Goal: Information Seeking & Learning: Learn about a topic

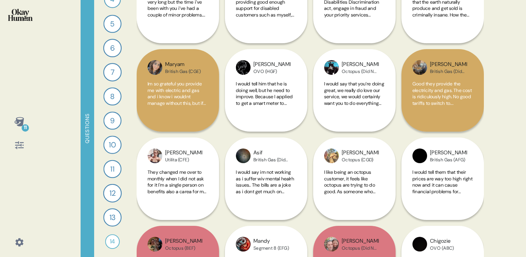
scroll to position [87, 0]
click at [111, 146] on div "10" at bounding box center [112, 144] width 18 height 18
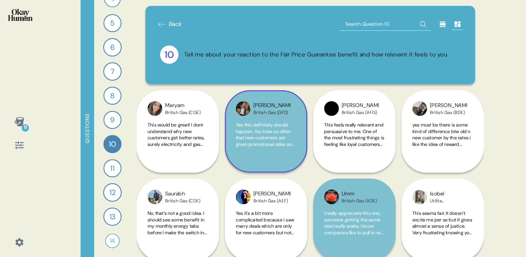
scroll to position [7, 0]
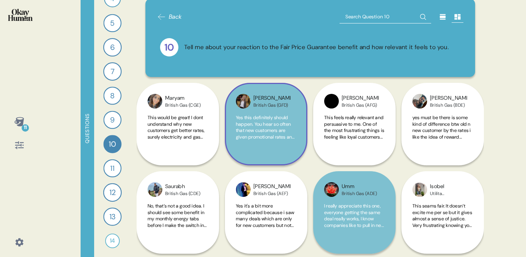
click at [267, 126] on span "Yes this definitely should happen. You hear so often that new customers are giv…" at bounding box center [265, 155] width 59 height 83
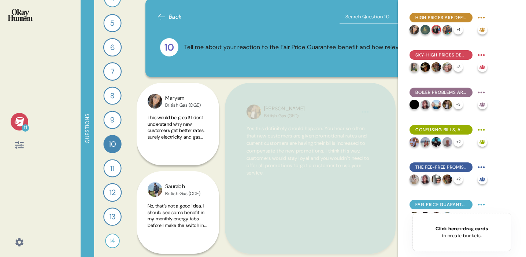
drag, startPoint x: 324, startPoint y: 178, endPoint x: 525, endPoint y: 59, distance: 233.8
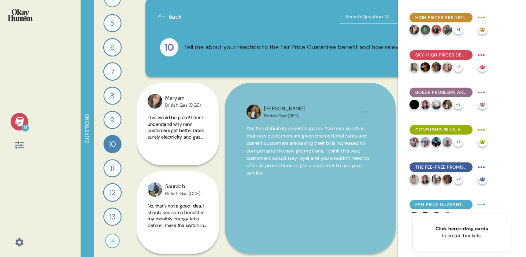
click at [381, 79] on div "Back 10 Tell me about your reaction to the Fair Price Guarantee benefit and how…" at bounding box center [310, 128] width 347 height 257
click at [111, 122] on div "9" at bounding box center [112, 120] width 18 height 18
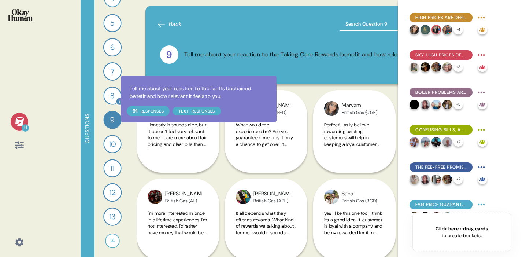
click at [115, 96] on div "8" at bounding box center [112, 95] width 18 height 18
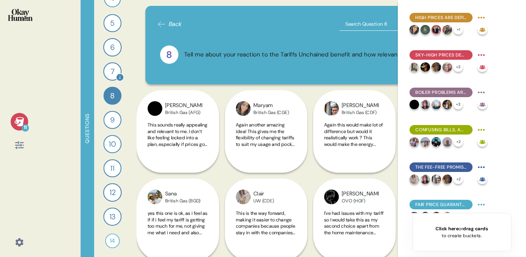
click at [114, 66] on div "7" at bounding box center [112, 71] width 18 height 18
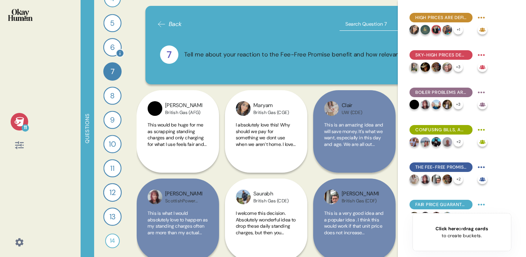
click at [113, 45] on div "6" at bounding box center [112, 47] width 18 height 18
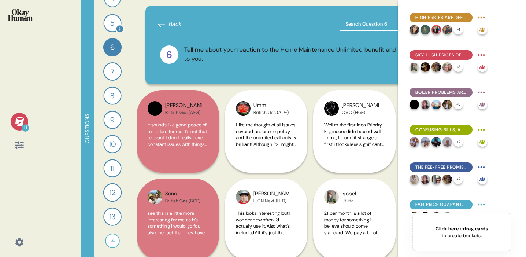
click at [113, 20] on div "5" at bounding box center [112, 23] width 18 height 18
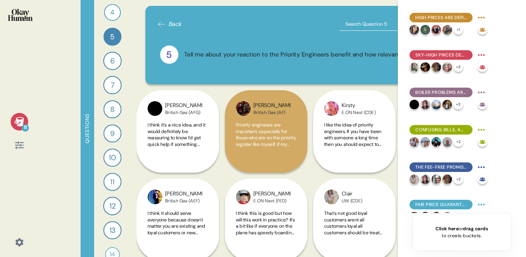
scroll to position [72, 0]
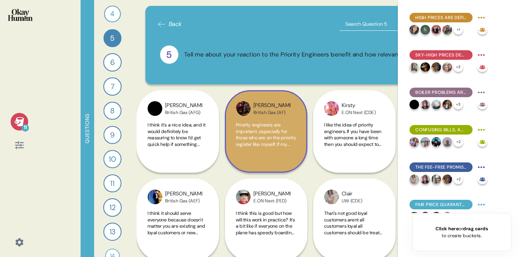
click at [259, 135] on span "Priority engineers are important, especially for those who are on the priority …" at bounding box center [266, 157] width 60 height 70
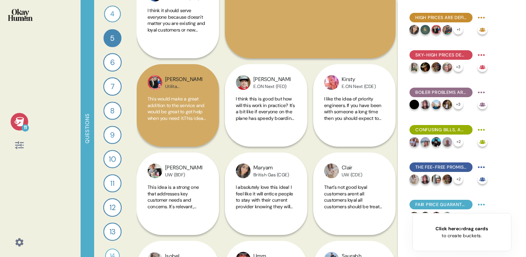
scroll to position [213, 0]
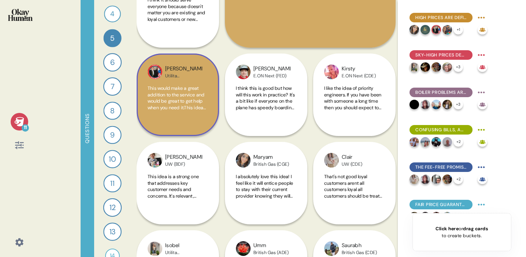
click at [188, 122] on div "[PERSON_NAME] ([PERSON_NAME]) This would make a great addition to the service a…" at bounding box center [178, 94] width 82 height 82
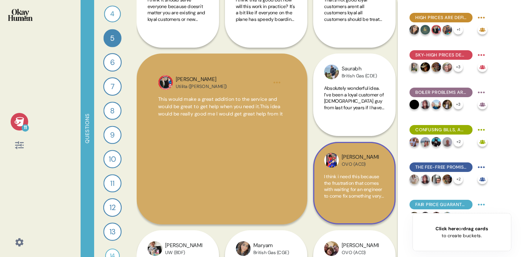
click at [352, 191] on span "I think i need this because the frustration that comes with waiting for an engi…" at bounding box center [354, 192] width 60 height 38
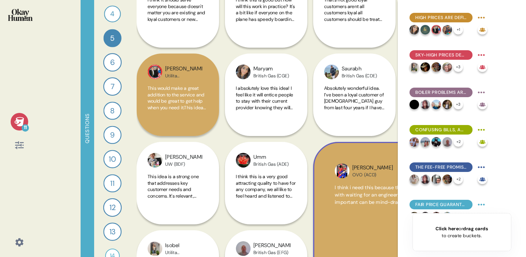
click at [23, 123] on icon at bounding box center [19, 121] width 10 height 10
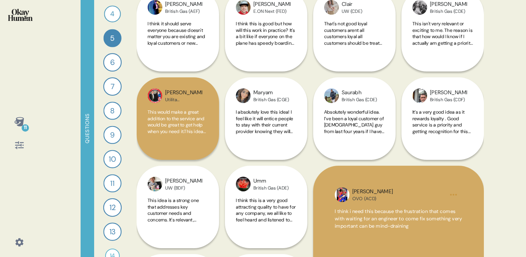
scroll to position [75, 0]
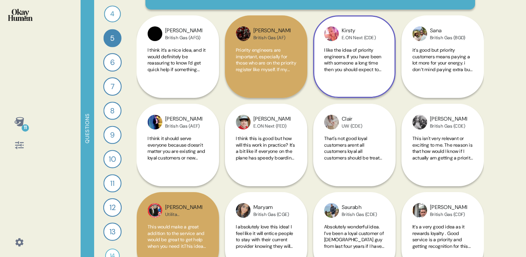
click at [376, 45] on div "[PERSON_NAME]ON Next (CDE) I like the idea of priority engineers. If you have b…" at bounding box center [354, 56] width 82 height 82
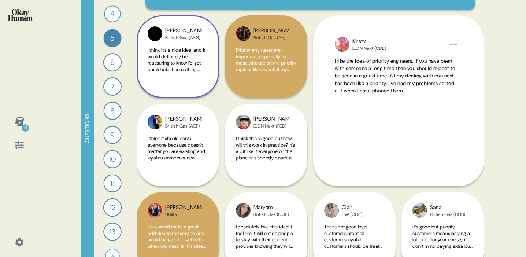
click at [193, 74] on div "I think it’s a nice idea, and it would definitely be reassuring to know I’d get…" at bounding box center [177, 64] width 60 height 34
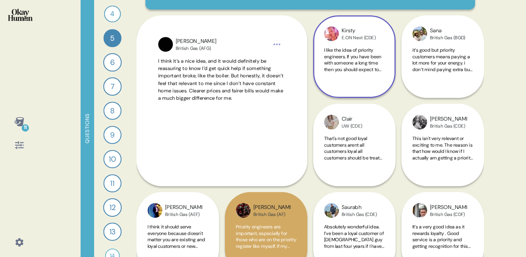
click at [363, 81] on div "I like the idea of priority engineers. If you have been with someone a long tim…" at bounding box center [354, 64] width 60 height 34
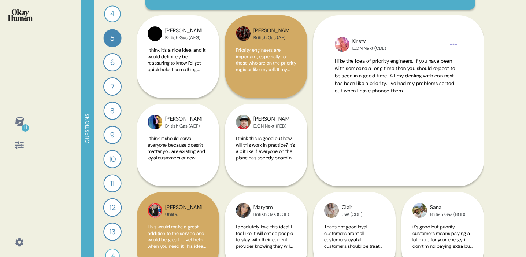
click at [487, 81] on div "11 Questions 1 What would you say to the CEO of your energy provider if they we…" at bounding box center [263, 128] width 526 height 257
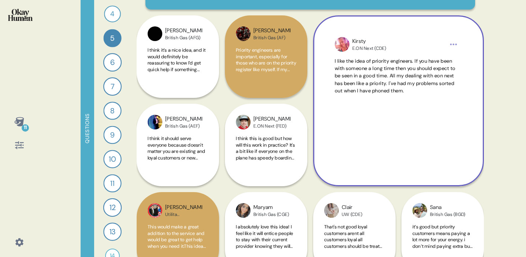
scroll to position [172, 0]
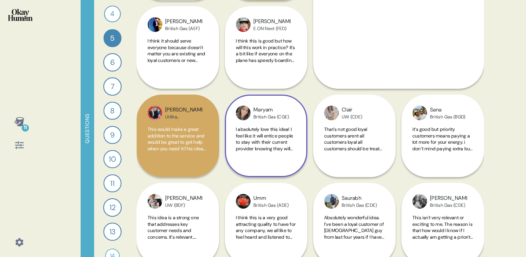
click at [293, 142] on span "I absolutely love this idea! I feel like it will entice people to stay with the…" at bounding box center [266, 139] width 60 height 26
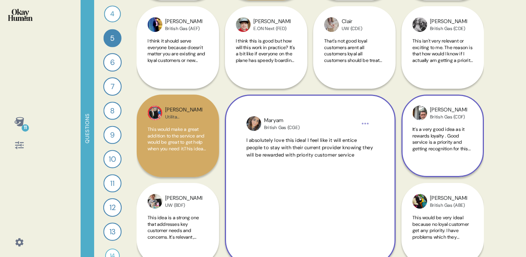
click at [447, 133] on span "It’s a very good idea as it rewards loyalty . Good service is a priority and ge…" at bounding box center [441, 145] width 59 height 38
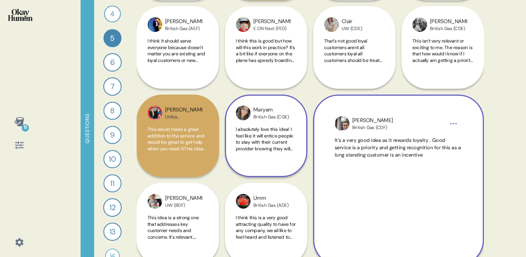
click at [264, 150] on span "I absolutely love this idea! I feel like it will entice people to stay with the…" at bounding box center [264, 145] width 57 height 38
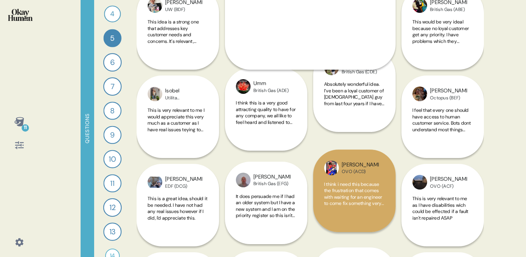
scroll to position [0, 0]
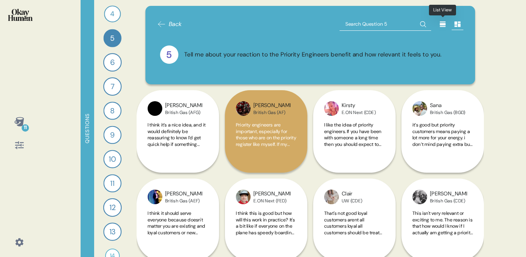
click at [441, 22] on icon at bounding box center [443, 24] width 6 height 5
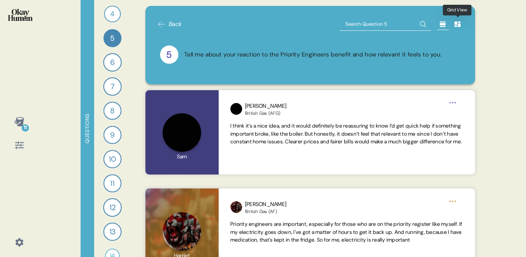
click at [455, 25] on icon at bounding box center [457, 24] width 6 height 5
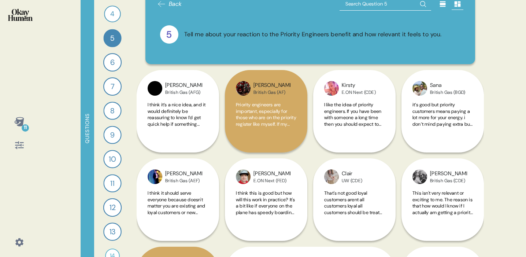
scroll to position [21, 0]
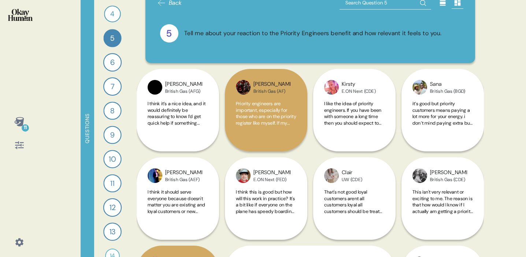
click at [114, 62] on div "6" at bounding box center [112, 62] width 18 height 18
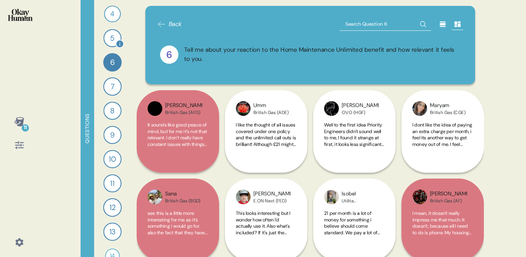
click at [112, 38] on div "5" at bounding box center [112, 38] width 18 height 18
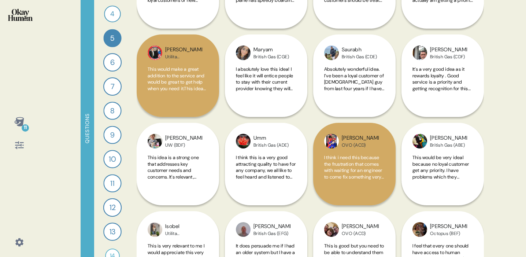
scroll to position [232, 0]
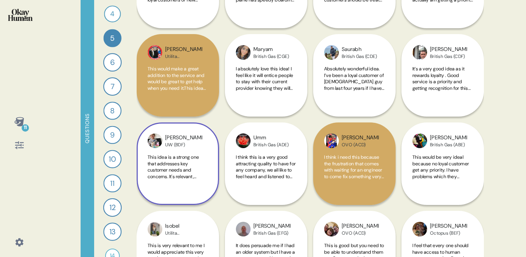
click at [180, 150] on div "[PERSON_NAME] UW (BDF) This idea is a strong one that addresses key customer ne…" at bounding box center [178, 163] width 82 height 82
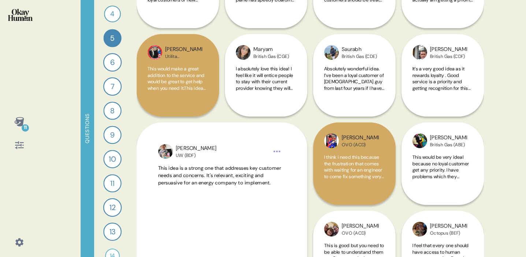
click at [492, 111] on div "11 Questions 1 What would you say to the CEO of your energy provider if they we…" at bounding box center [263, 128] width 526 height 257
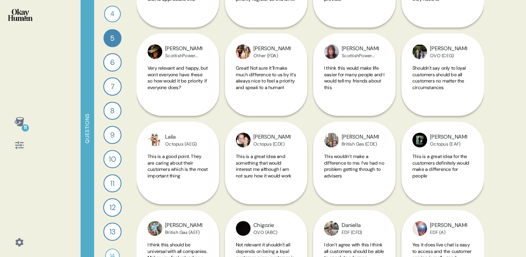
scroll to position [675, 0]
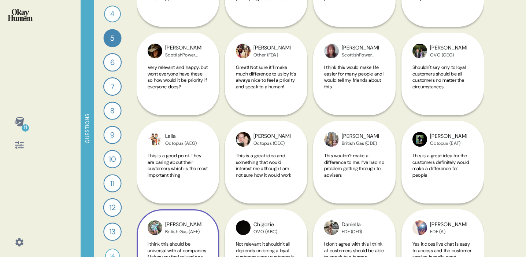
click at [189, 149] on div "[PERSON_NAME] Gas (AEF) I think this should be universal with all companies. Ma…" at bounding box center [178, 206] width 82 height 171
click at [208, 172] on div "[PERSON_NAME] Gas (AEF) I think this should be universal with all companies. Ma…" at bounding box center [178, 206] width 82 height 171
click at [157, 139] on div "[PERSON_NAME] Gas (AEF) I think this should be universal with all companies. Ma…" at bounding box center [178, 206] width 82 height 171
click at [210, 183] on div "[PERSON_NAME] Gas (AEF) I think this should be universal with all companies. Ma…" at bounding box center [178, 206] width 82 height 171
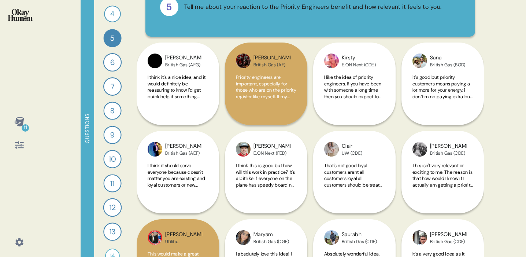
scroll to position [0, 0]
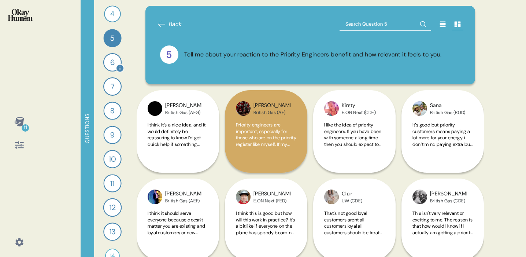
click at [117, 58] on div "6" at bounding box center [112, 62] width 18 height 18
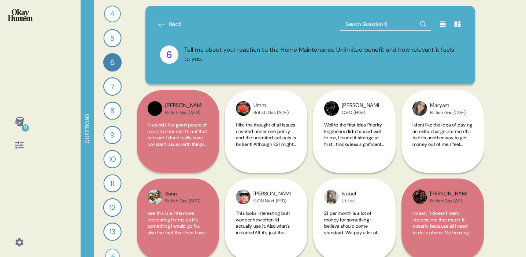
scroll to position [39, 0]
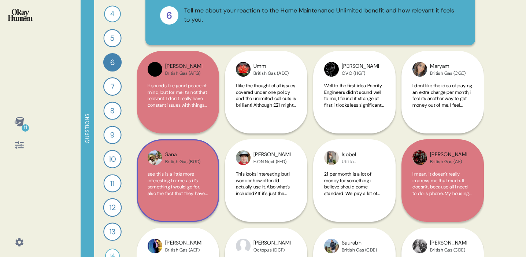
click at [197, 169] on div "Sana British Gas (BGD) see this is a little more interesting for me as it’s som…" at bounding box center [178, 180] width 82 height 82
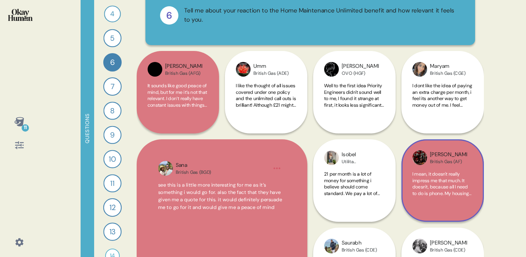
click at [453, 169] on div "[PERSON_NAME] Gas (AF) I mean, it doesn't really impress me that much. It doesn…" at bounding box center [442, 180] width 82 height 82
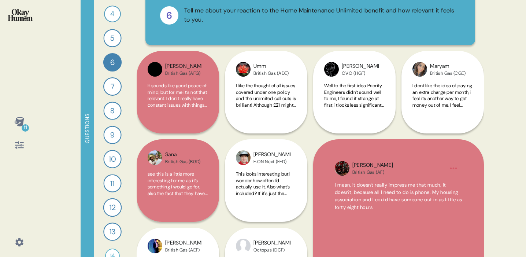
click at [488, 132] on div "11 Questions 1 What would you say to the CEO of your energy provider if they we…" at bounding box center [263, 128] width 526 height 257
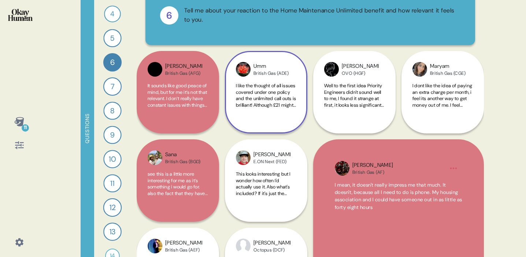
click at [294, 84] on span "I like the thought of all issues covered under one policy and the unlimited cal…" at bounding box center [266, 95] width 60 height 26
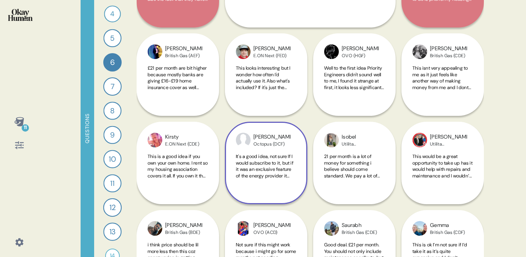
scroll to position [242, 0]
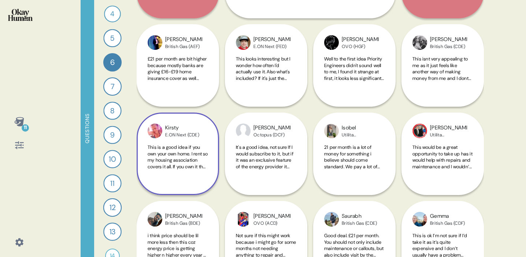
click at [201, 150] on span "This is a good idea if you own your own home. I rent so my housing association …" at bounding box center [177, 163] width 60 height 38
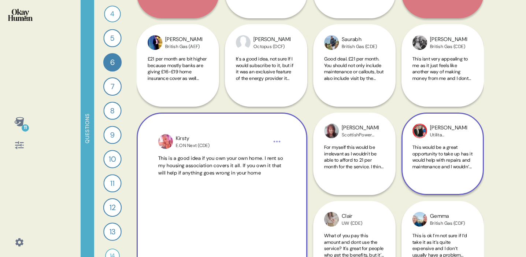
click at [432, 132] on div "Utilita ([PERSON_NAME])" at bounding box center [448, 135] width 37 height 6
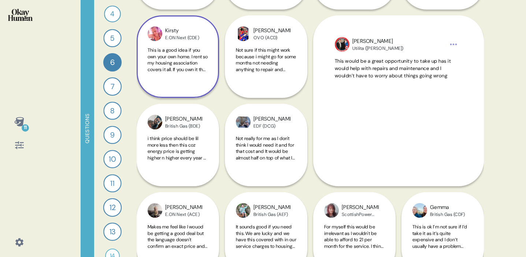
scroll to position [419, 0]
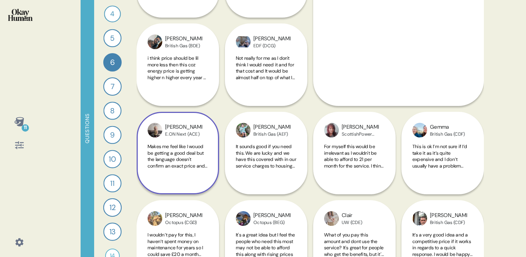
click at [195, 163] on span "Makes me feel like I wouod be getting a good deal but the language doesn't conf…" at bounding box center [177, 159] width 60 height 32
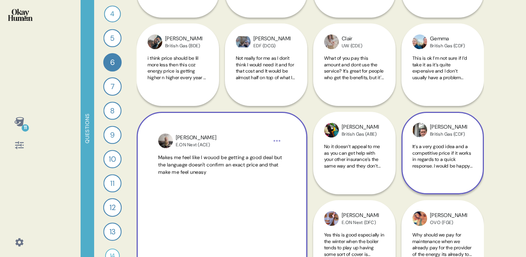
click at [460, 168] on span "It’s a very good idea and a competitive price if it works in regards to a quick…" at bounding box center [442, 159] width 60 height 32
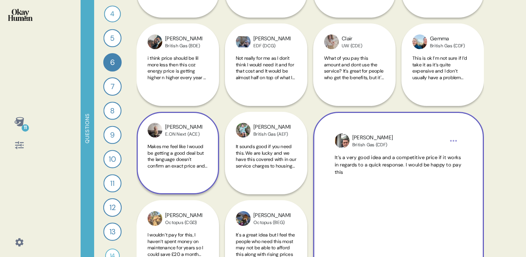
click at [494, 156] on div "11 Questions 1 What would you say to the CEO of your energy provider if they we…" at bounding box center [263, 128] width 526 height 257
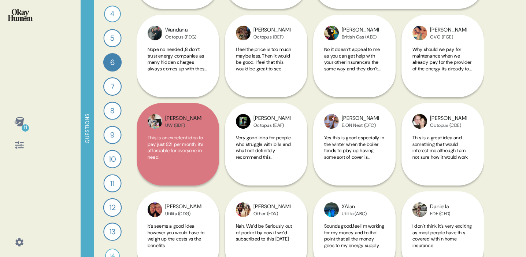
scroll to position [729, 0]
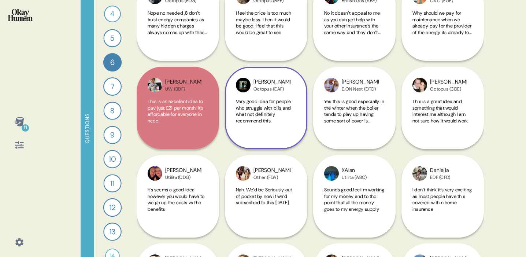
click at [251, 116] on span "Very good idea for people who struggle with bills and what not definitely recom…" at bounding box center [263, 111] width 55 height 26
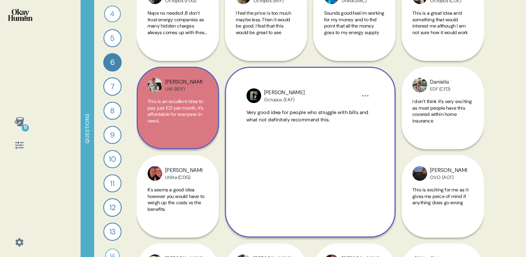
click at [179, 109] on span "This is an excellent idea to pay just £21 per month, it’s affordable for everyo…" at bounding box center [175, 111] width 56 height 26
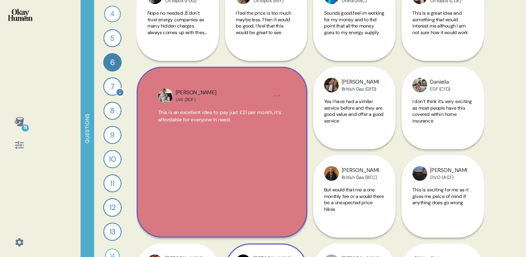
click at [109, 83] on div "7" at bounding box center [112, 86] width 18 height 18
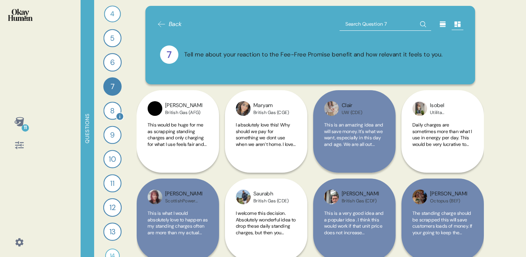
click at [113, 116] on div "8" at bounding box center [112, 110] width 18 height 18
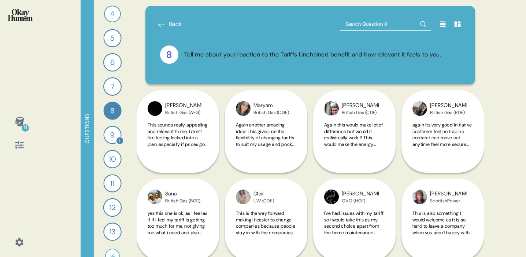
click at [115, 133] on div "9" at bounding box center [112, 135] width 18 height 18
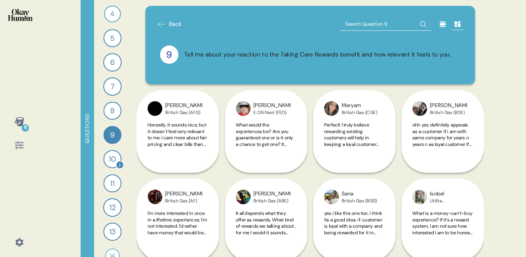
click at [109, 156] on div "10" at bounding box center [112, 159] width 18 height 18
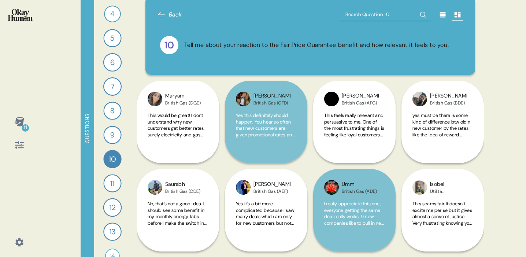
scroll to position [0, 0]
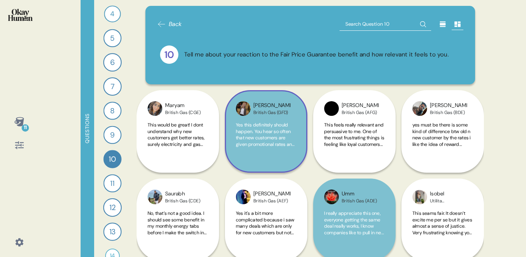
click at [262, 126] on span "Yes this definitely should happen. You hear so often that new customers are giv…" at bounding box center [265, 163] width 59 height 83
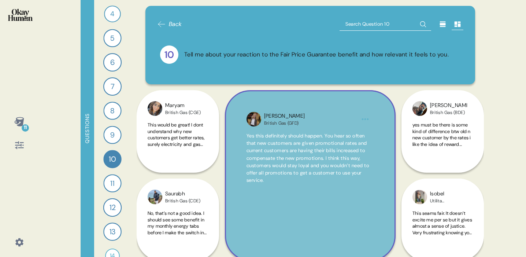
scroll to position [50, 0]
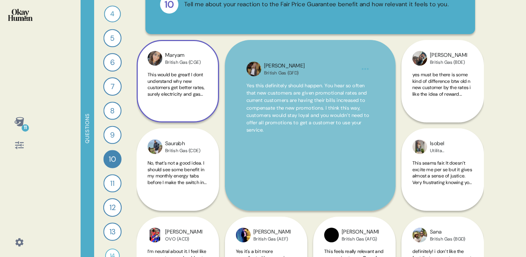
click at [195, 82] on span "This would be great! I dont understand why new customers get better rates, sure…" at bounding box center [177, 84] width 60 height 26
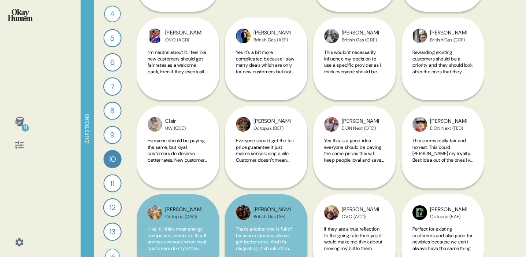
scroll to position [374, 0]
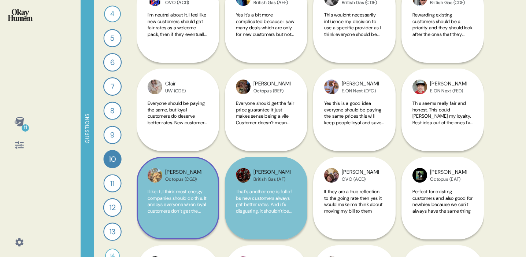
click at [183, 194] on span "I like it, I think most energy companies should do this. It annoys everyone whe…" at bounding box center [176, 204] width 59 height 32
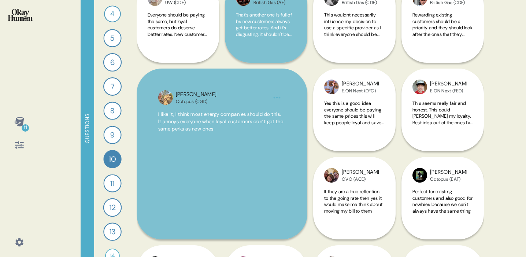
scroll to position [322, 0]
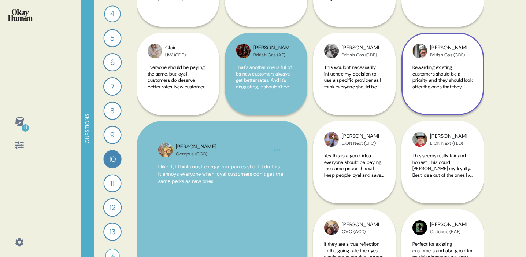
click at [448, 75] on span "Rewarding existing customers should be a priority and they should look after th…" at bounding box center [442, 83] width 60 height 38
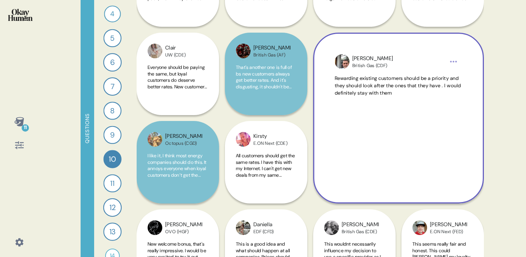
click at [497, 90] on div "11 Questions 1 What would you say to the CEO of your energy provider if they we…" at bounding box center [263, 128] width 526 height 257
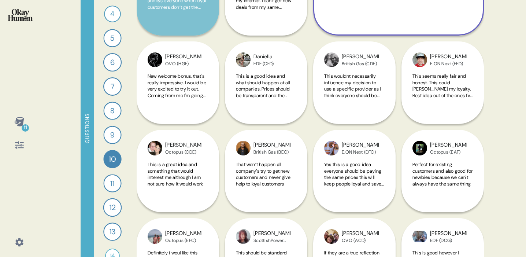
scroll to position [502, 0]
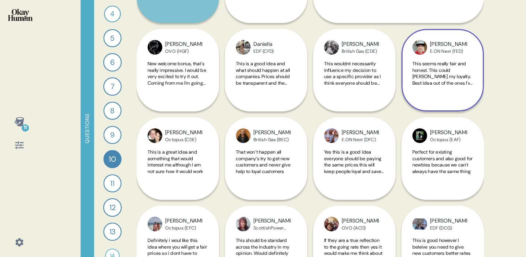
click at [463, 94] on div "This seems really fair and honest. This could [PERSON_NAME] my loyalty. Best id…" at bounding box center [442, 77] width 60 height 34
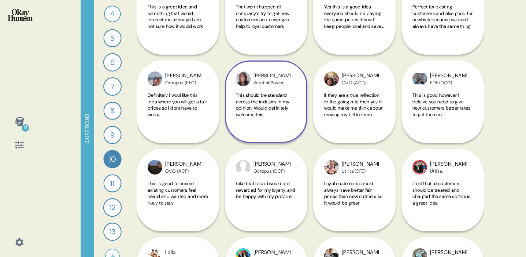
scroll to position [656, 0]
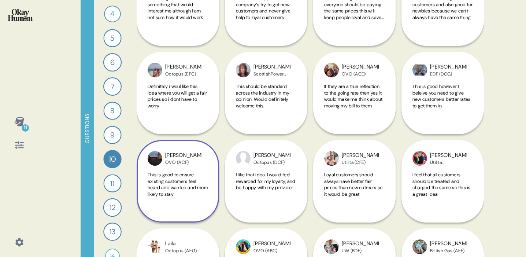
click at [184, 188] on span "This is good to ensure existing customers feel heard and wanted and more likely…" at bounding box center [177, 184] width 60 height 26
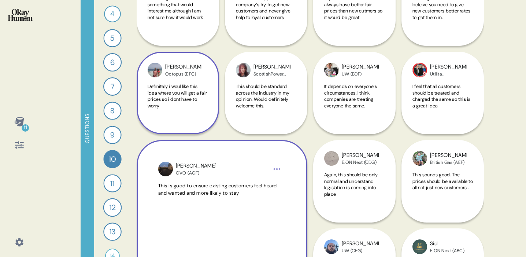
click at [143, 132] on div "[PERSON_NAME] Octopus (EFC) Definitely i woul like this idea where you will get…" at bounding box center [178, 93] width 82 height 82
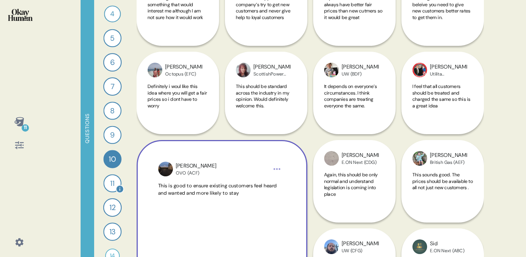
click at [113, 183] on div "11" at bounding box center [112, 183] width 18 height 18
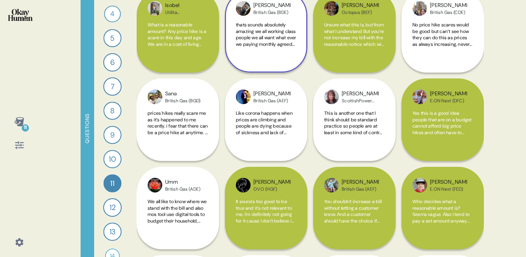
scroll to position [189, 0]
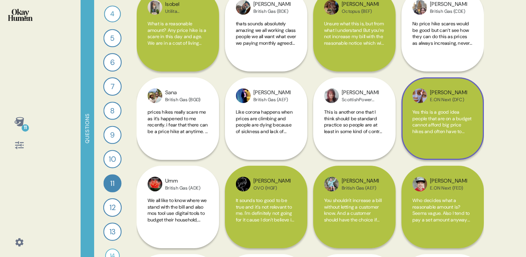
click at [462, 111] on span "Yes this is a good idea people that are on a budget cannot afford big price hik…" at bounding box center [441, 128] width 59 height 38
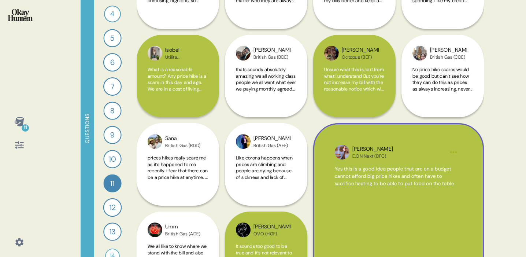
scroll to position [144, 0]
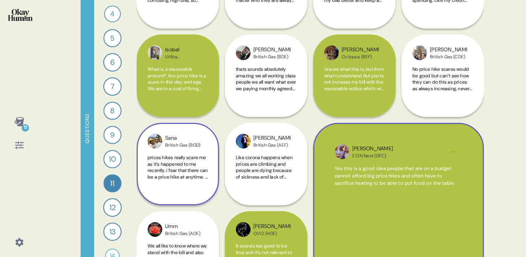
click at [186, 152] on div "Sana British Gas (BGD) prices hikes really scare me as it’s happened to me rece…" at bounding box center [178, 164] width 82 height 82
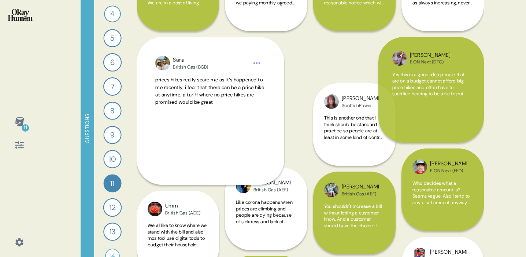
scroll to position [232, 0]
